Goal: Task Accomplishment & Management: Use online tool/utility

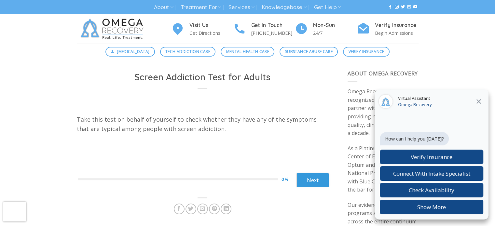
click at [480, 99] on icon "Close" at bounding box center [478, 102] width 8 height 8
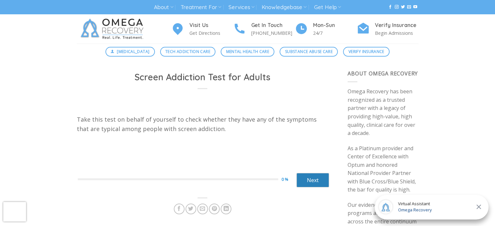
click at [312, 178] on link "Next" at bounding box center [312, 180] width 33 height 14
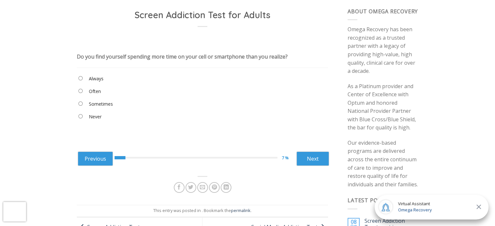
scroll to position [63, 0]
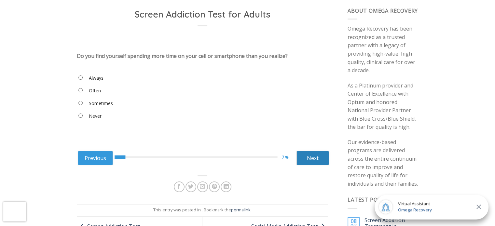
click at [311, 162] on link "Next" at bounding box center [312, 158] width 33 height 14
click at [315, 160] on link "Next" at bounding box center [312, 158] width 33 height 14
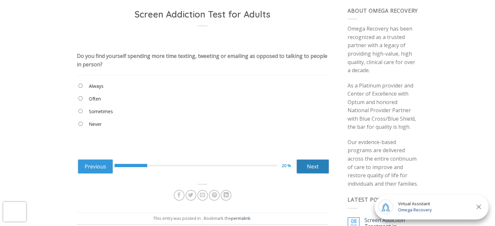
click at [311, 168] on link "Next" at bounding box center [312, 166] width 33 height 14
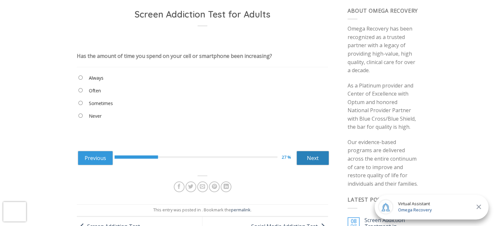
click at [316, 160] on link "Next" at bounding box center [312, 158] width 33 height 14
click at [316, 159] on link "Next" at bounding box center [312, 158] width 33 height 14
click at [312, 157] on link "Next" at bounding box center [312, 158] width 33 height 14
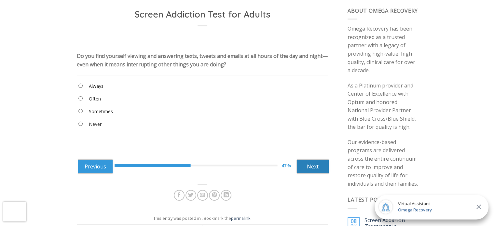
click at [313, 168] on link "Next" at bounding box center [312, 166] width 33 height 14
click at [311, 167] on link "Next" at bounding box center [312, 166] width 33 height 14
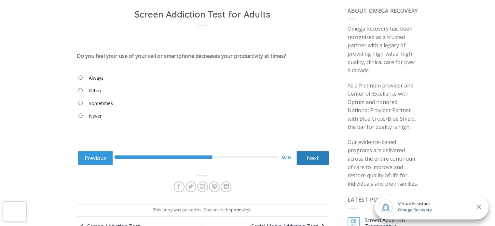
click at [313, 157] on link "Next" at bounding box center [312, 158] width 33 height 14
click at [315, 159] on link "Next" at bounding box center [312, 158] width 33 height 14
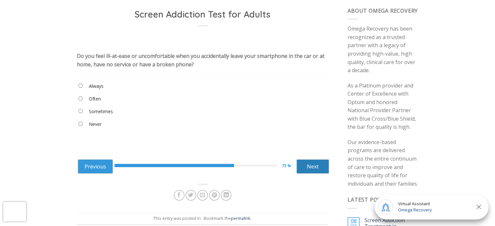
click at [313, 168] on link "Next" at bounding box center [312, 166] width 33 height 14
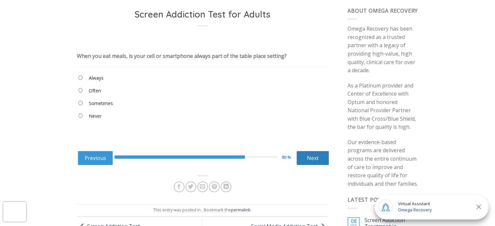
click at [310, 157] on link "Next" at bounding box center [312, 158] width 33 height 14
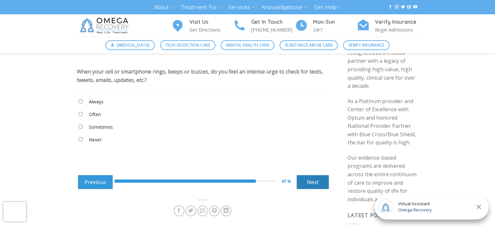
scroll to position [47, 0]
click at [314, 185] on link "Next" at bounding box center [312, 182] width 33 height 14
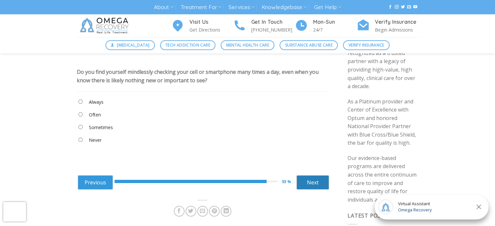
click at [308, 181] on link "Next" at bounding box center [312, 182] width 33 height 14
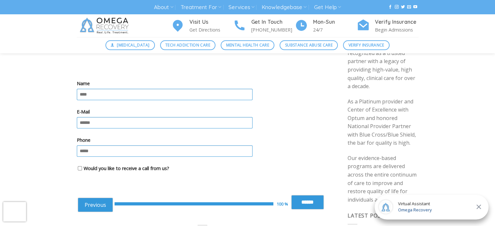
scroll to position [0, 0]
